Goal: Check status: Check status

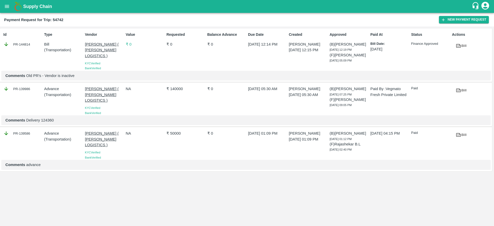
click at [177, 130] on p "₹ 50000" at bounding box center [185, 133] width 39 height 6
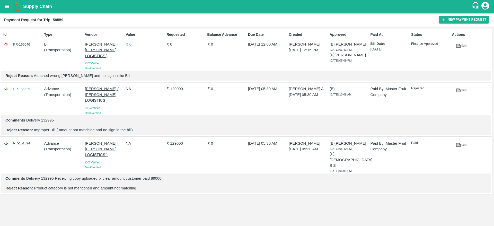
click at [173, 140] on p "₹ 129000" at bounding box center [185, 143] width 39 height 6
click at [130, 42] on p "₹ 0" at bounding box center [145, 44] width 39 height 6
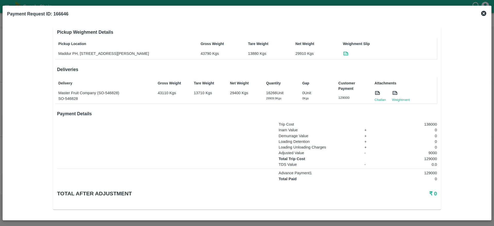
scroll to position [42, 0]
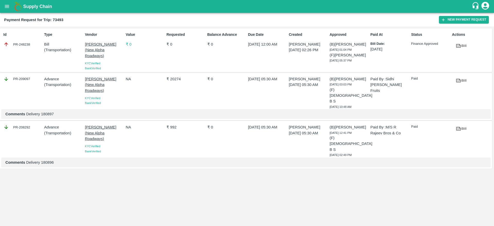
click at [24, 80] on div "PR-209097" at bounding box center [22, 79] width 39 height 6
copy div "209097"
click at [24, 80] on div "PR-209097" at bounding box center [22, 79] width 39 height 6
